Goal: Find specific page/section: Find specific page/section

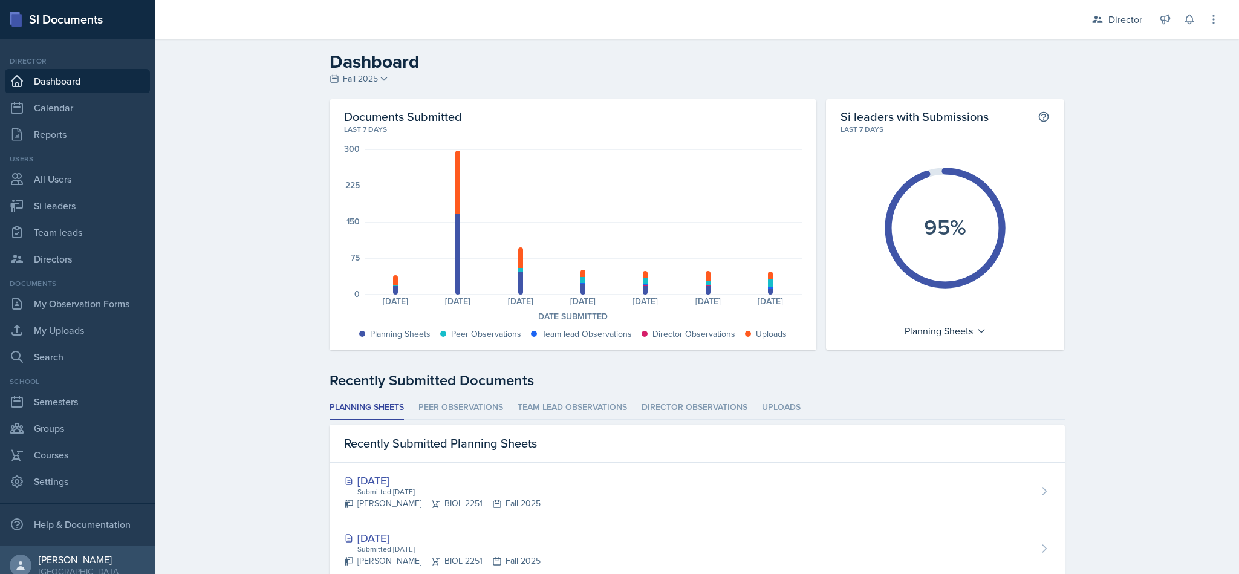
click at [1110, 13] on div "Director" at bounding box center [1125, 19] width 34 height 15
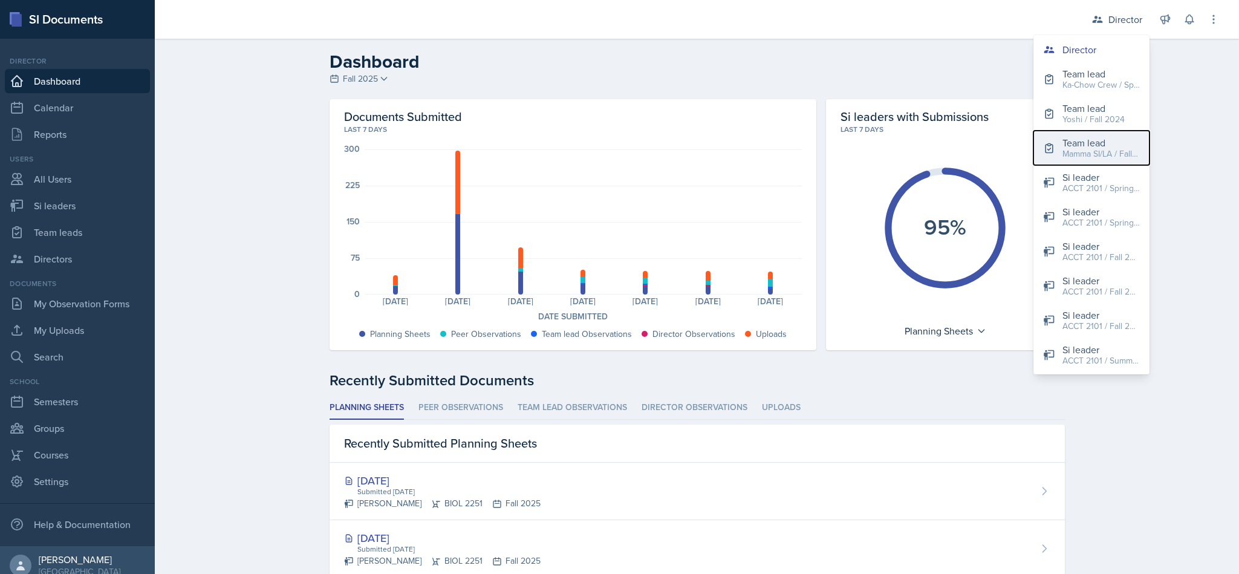
click at [1085, 140] on div "Team lead" at bounding box center [1100, 142] width 77 height 15
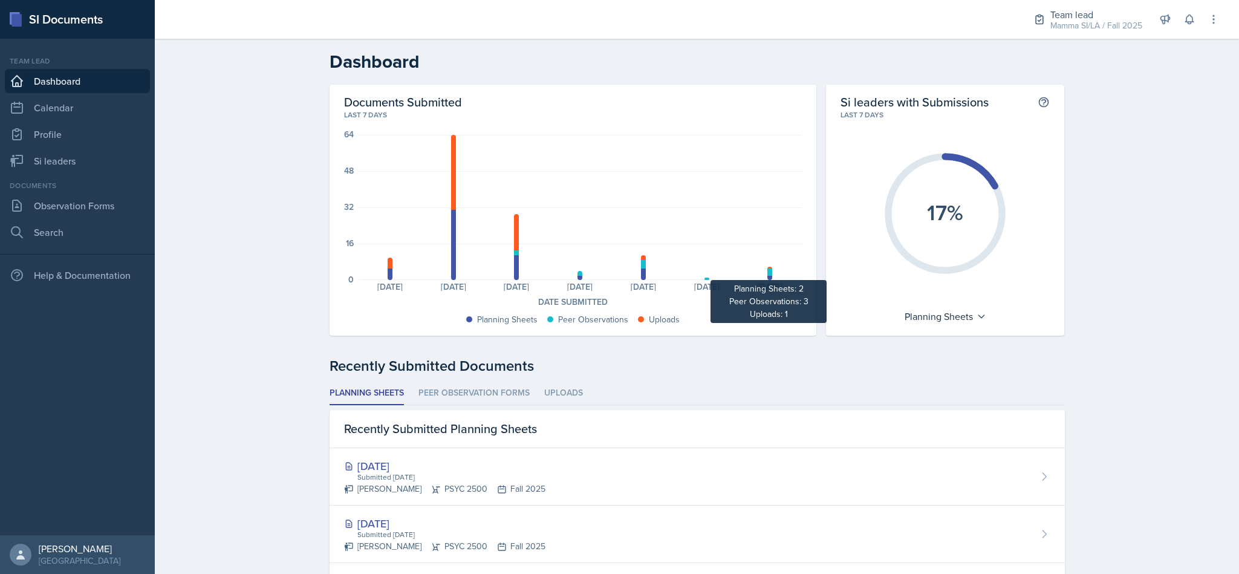
click at [767, 267] on div at bounding box center [769, 274] width 5 height 14
click at [767, 272] on div at bounding box center [769, 271] width 5 height 7
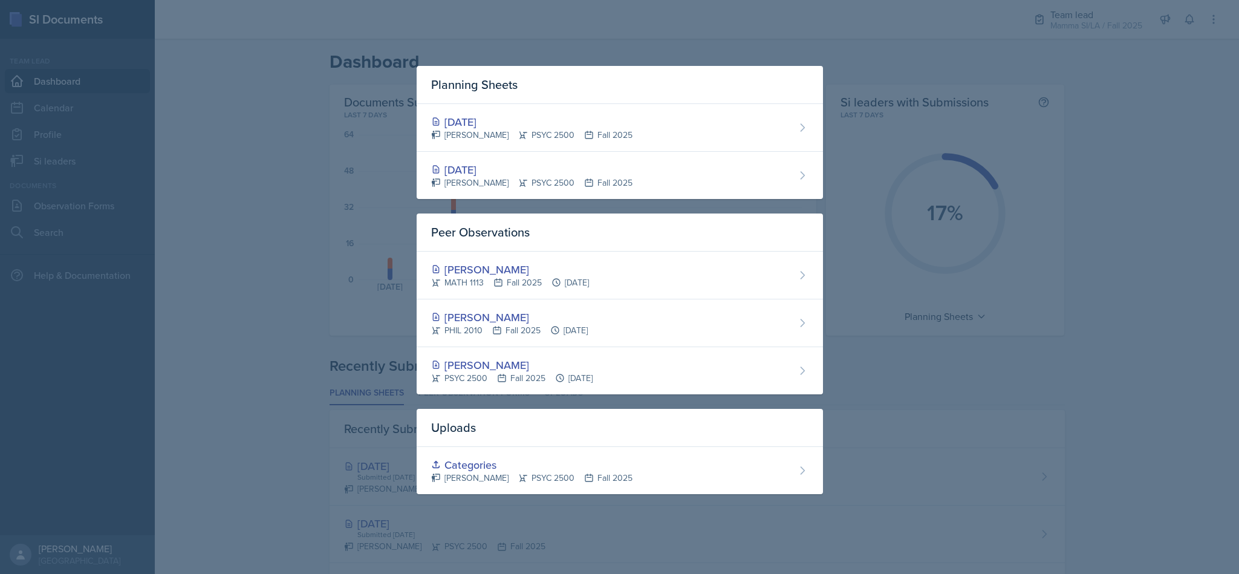
click at [334, 166] on div at bounding box center [619, 287] width 1239 height 574
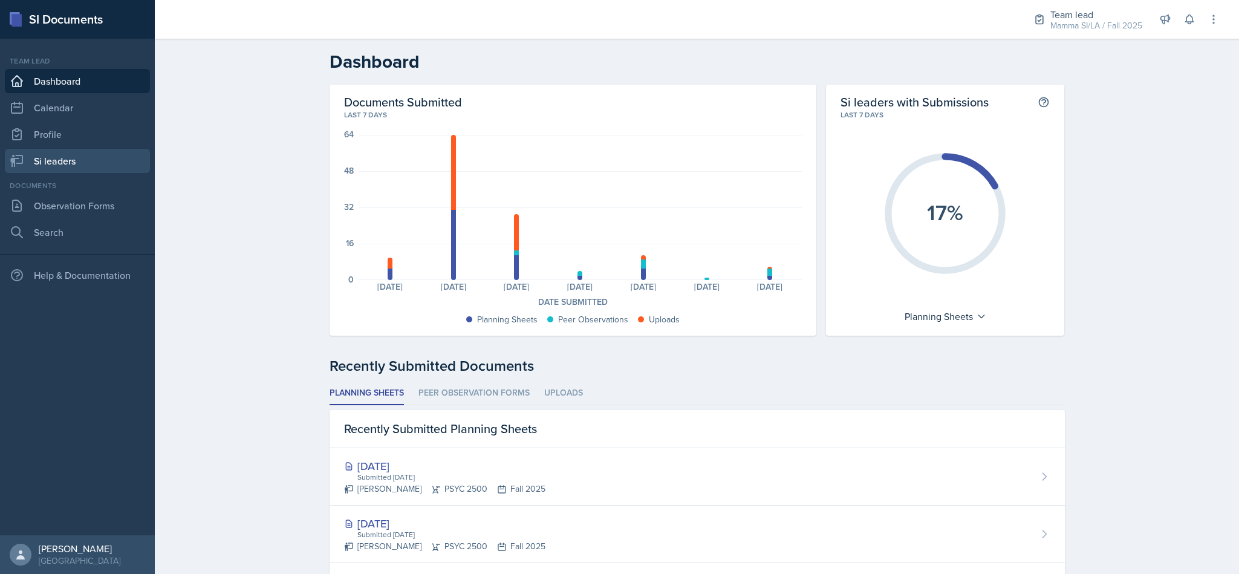
click at [114, 158] on link "Si leaders" at bounding box center [77, 161] width 145 height 24
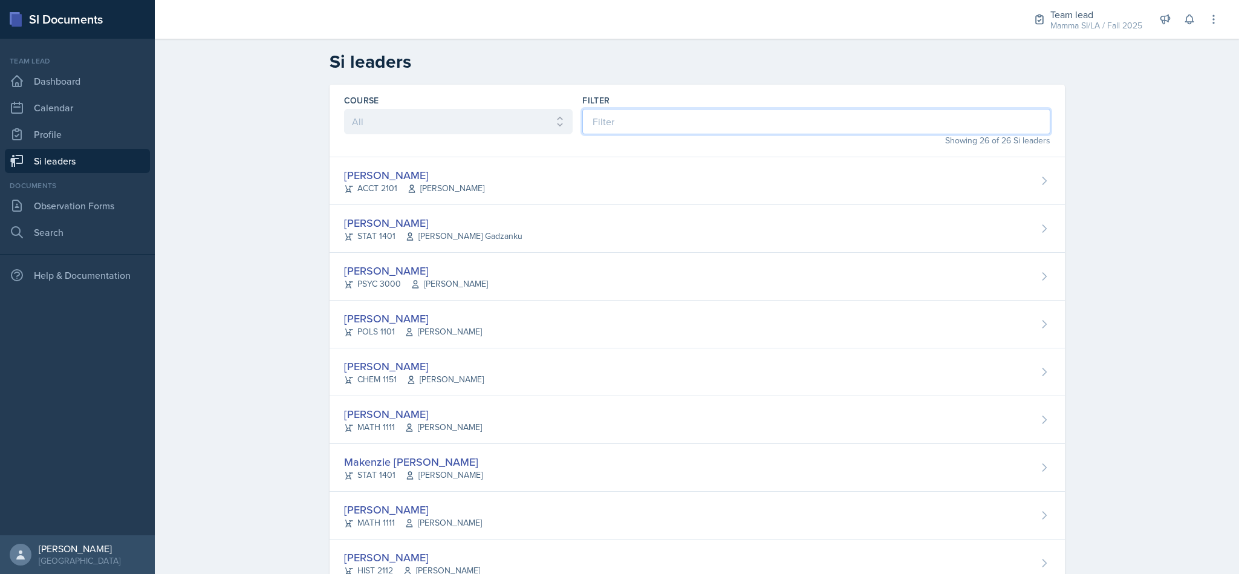
click at [802, 114] on input at bounding box center [815, 121] width 467 height 25
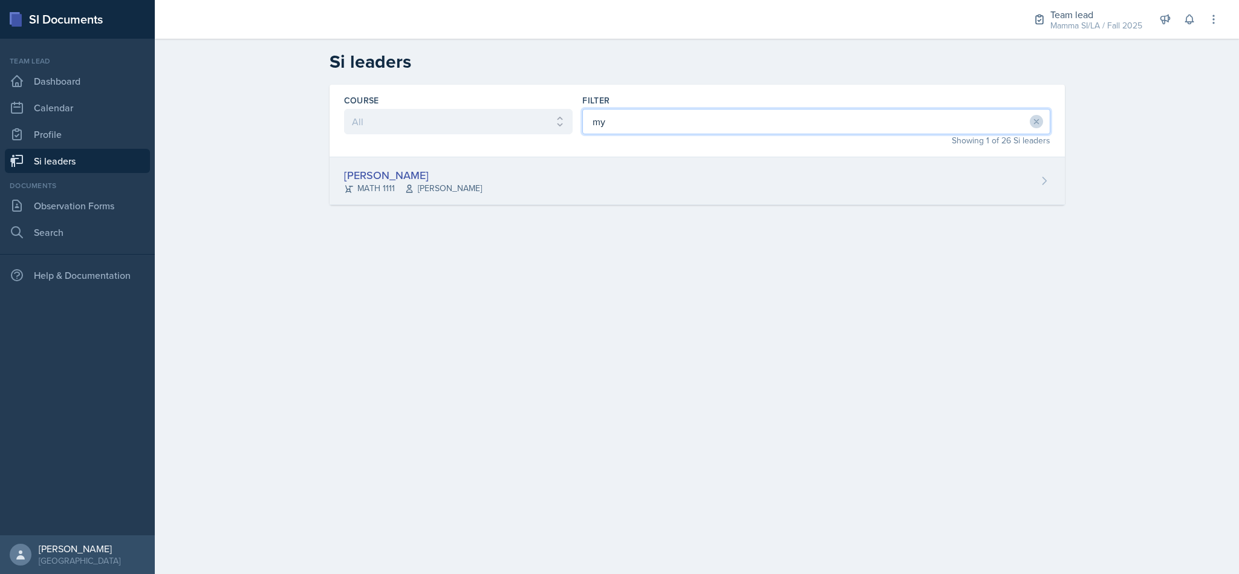
type input "my"
click at [642, 182] on div "[PERSON_NAME] MATH 1111 [PERSON_NAME]" at bounding box center [697, 181] width 735 height 48
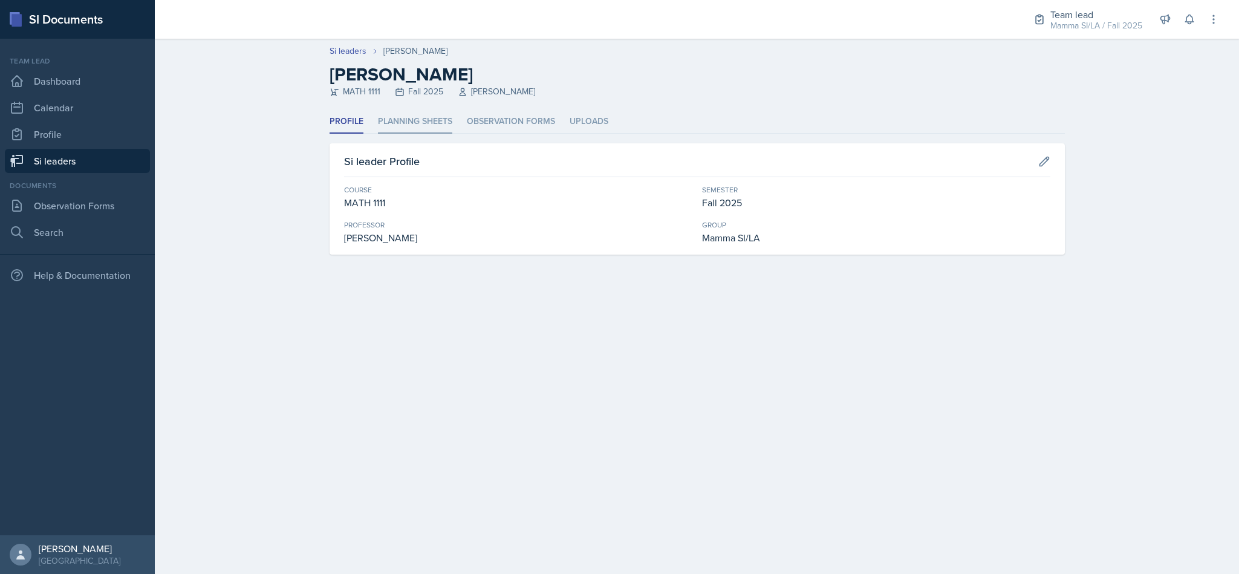
click at [448, 122] on li "Planning Sheets" at bounding box center [415, 122] width 74 height 24
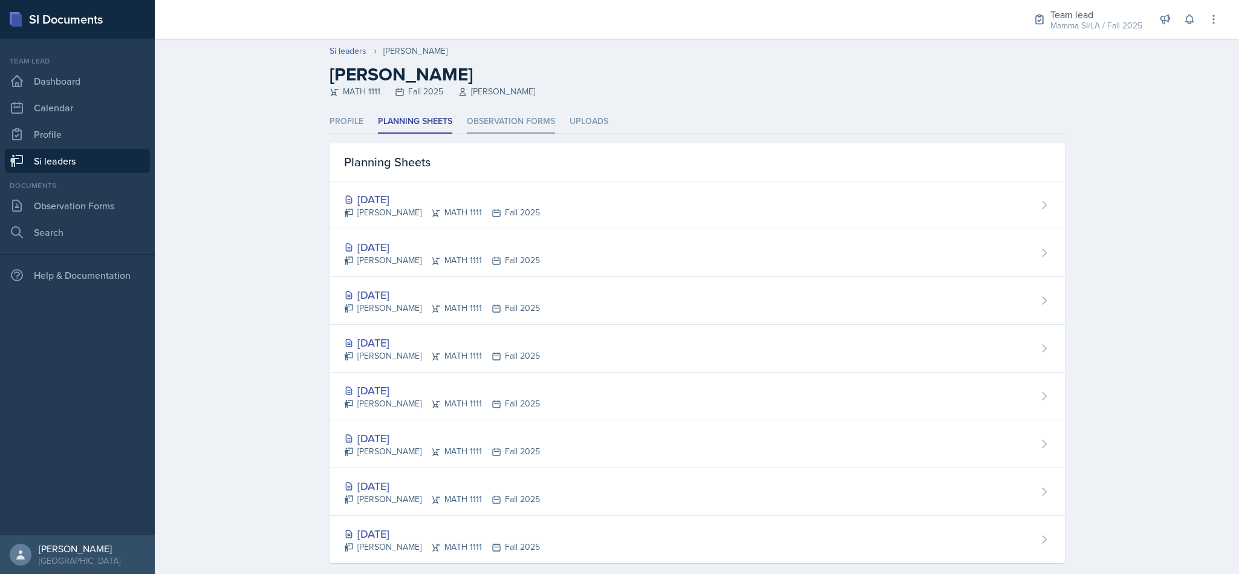
click at [519, 118] on li "Observation Forms" at bounding box center [511, 122] width 88 height 24
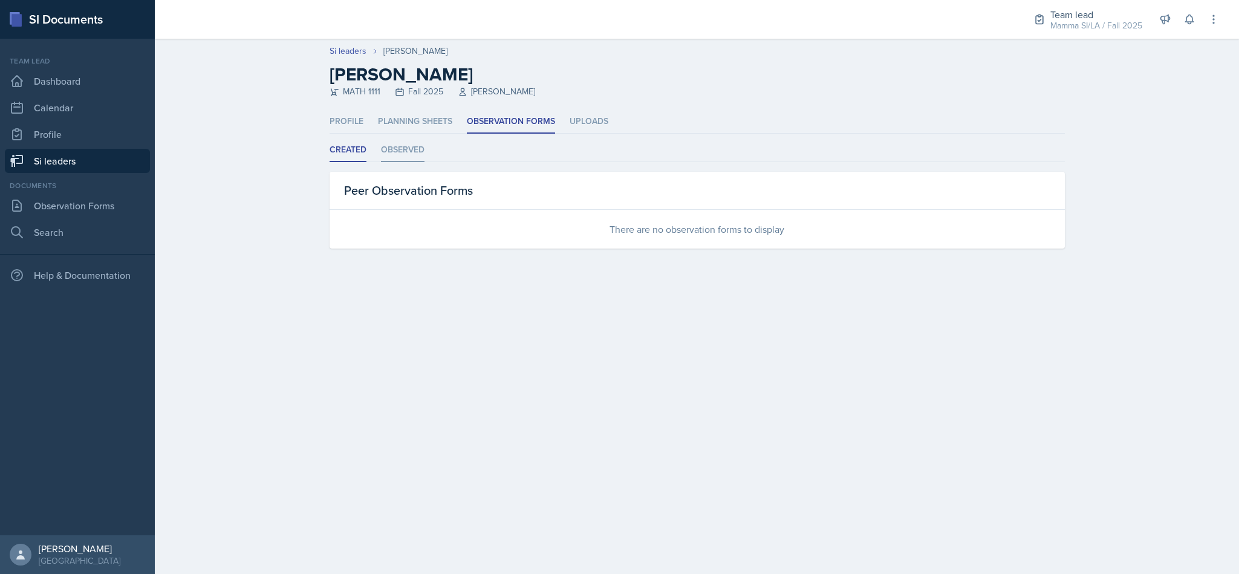
click at [394, 149] on li "Observed" at bounding box center [403, 150] width 44 height 24
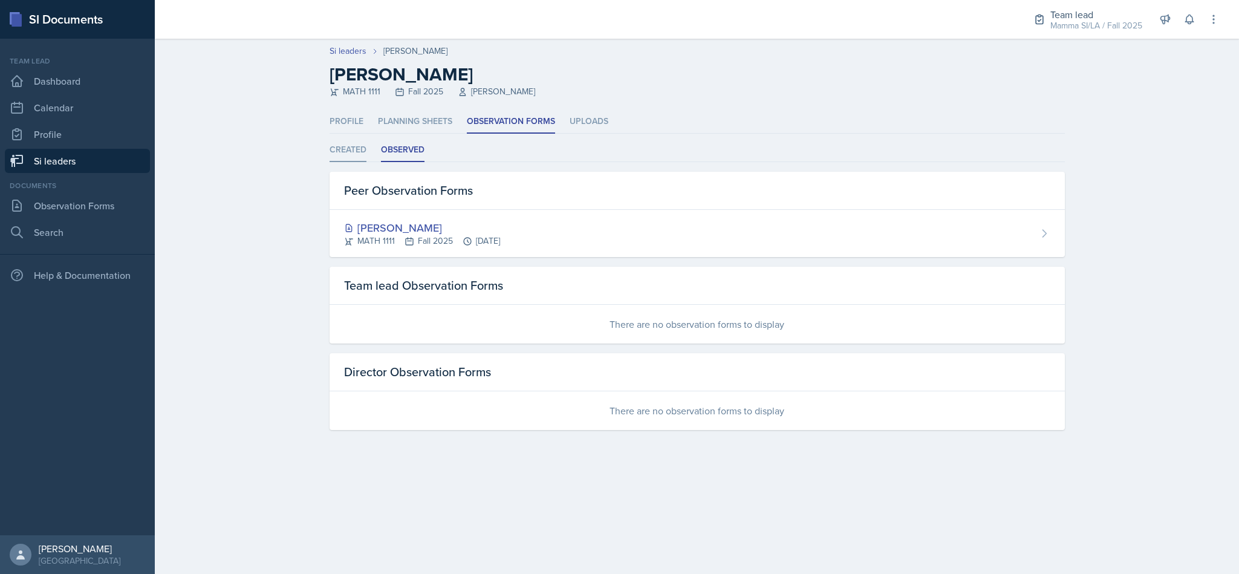
click at [353, 147] on li "Created" at bounding box center [348, 150] width 37 height 24
